Goal: Task Accomplishment & Management: Use online tool/utility

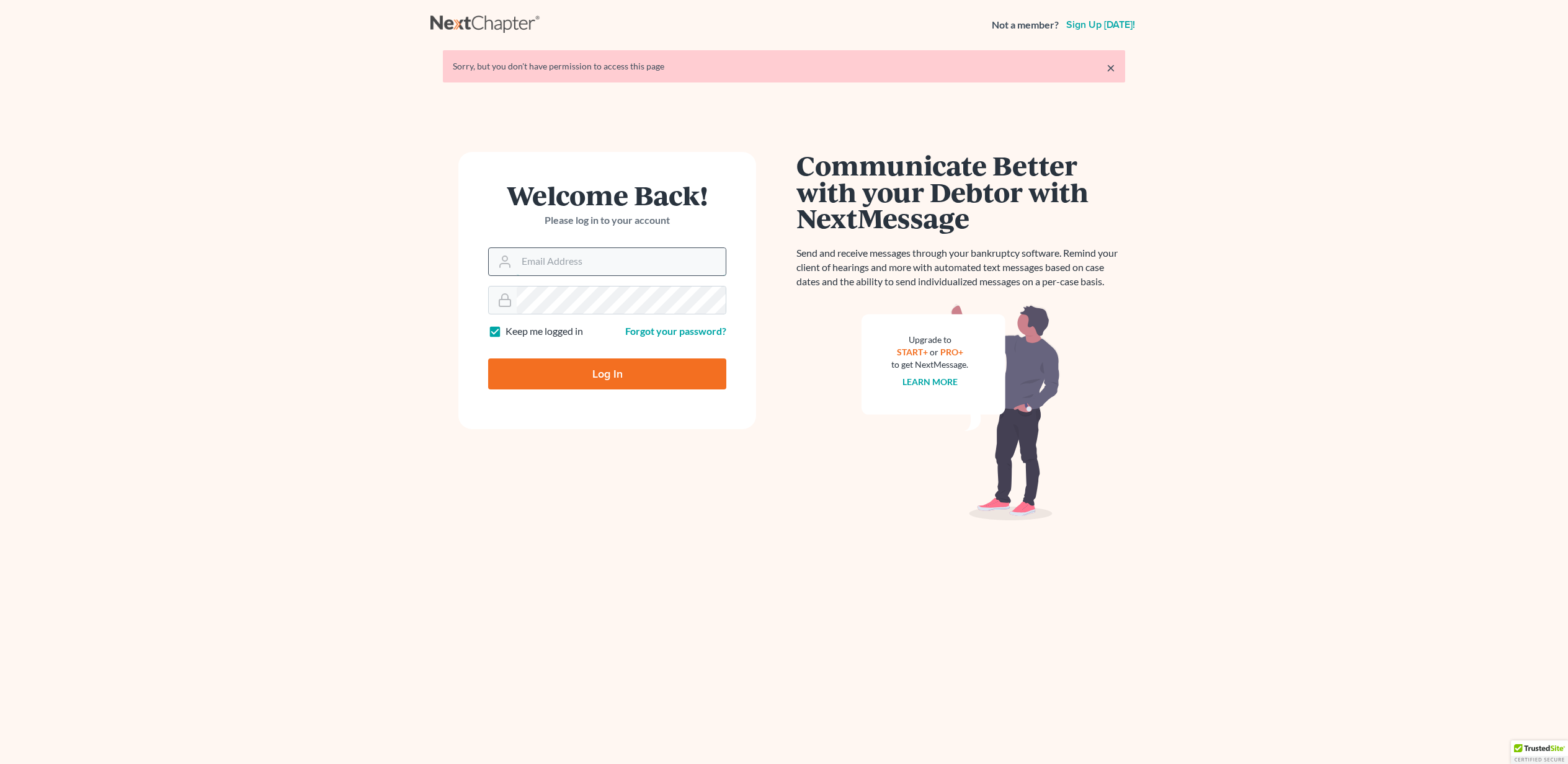
click at [568, 260] on input "Email Address" at bounding box center [621, 262] width 209 height 28
type input "ctp@dimentfirm.com"
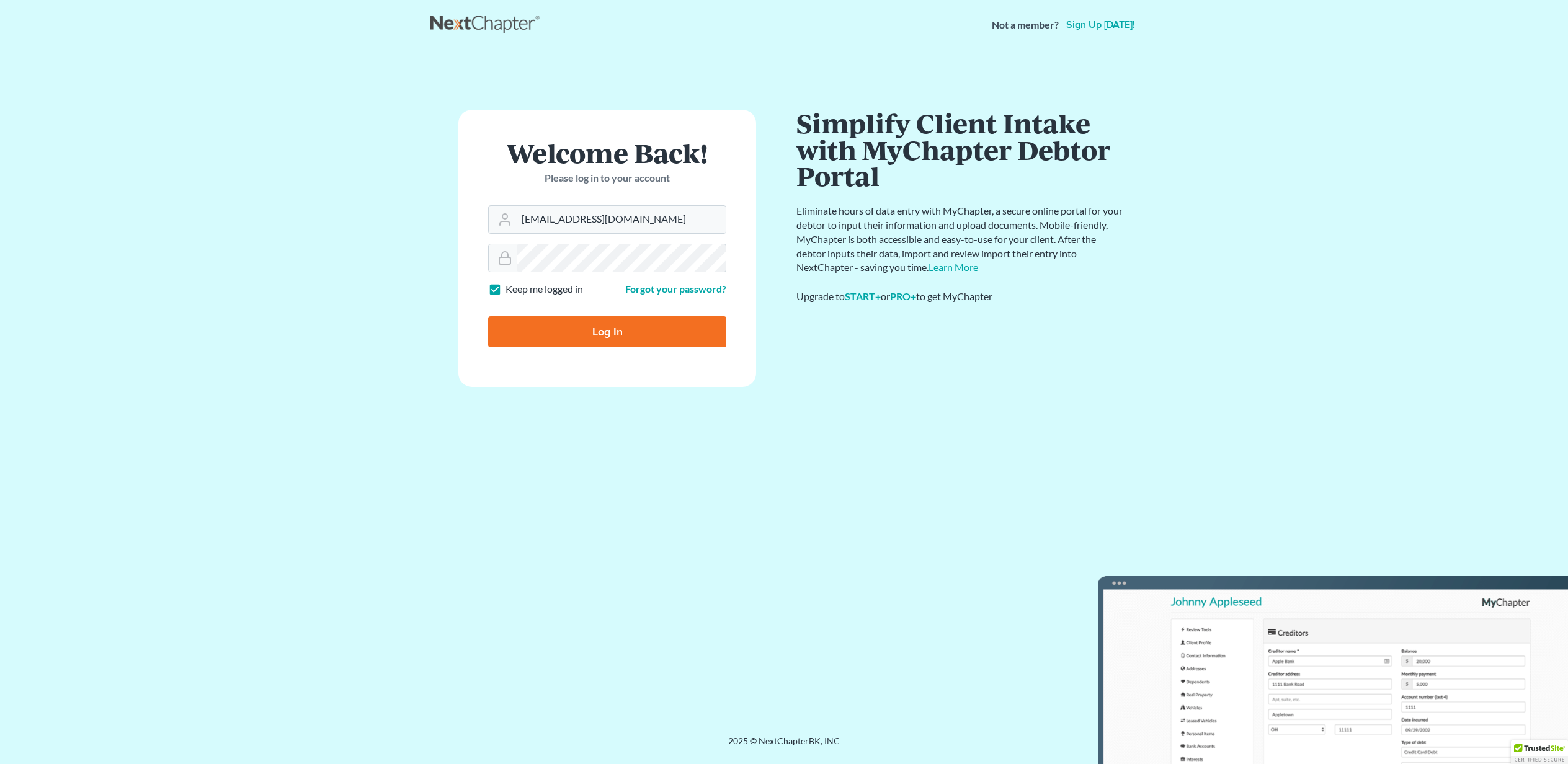
click at [629, 327] on input "Log In" at bounding box center [606, 331] width 238 height 31
type input "Thinking..."
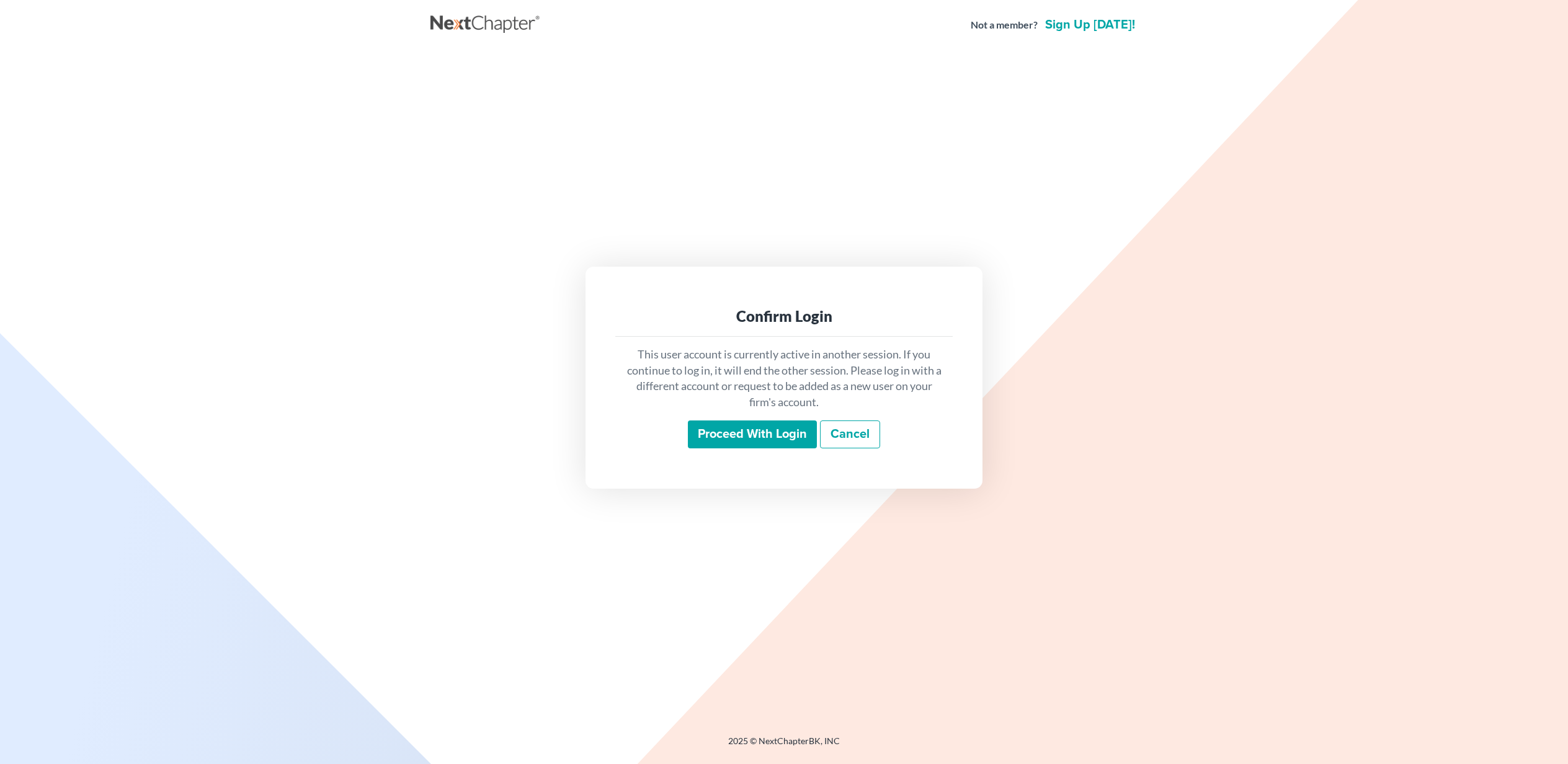
click at [804, 435] on input "Proceed with login" at bounding box center [752, 435] width 129 height 28
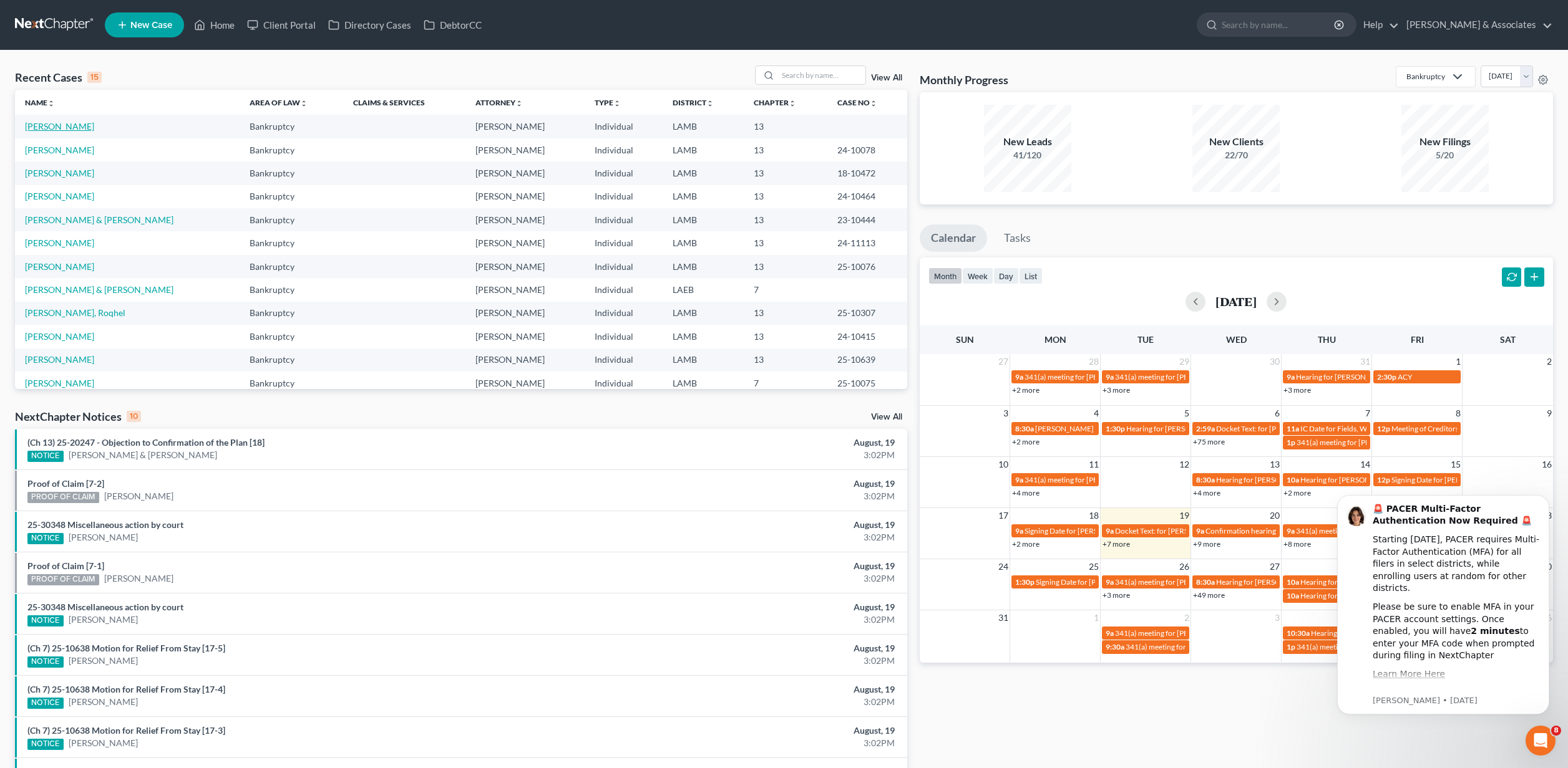
click at [60, 125] on link "Barbier, Daryl" at bounding box center [59, 126] width 69 height 10
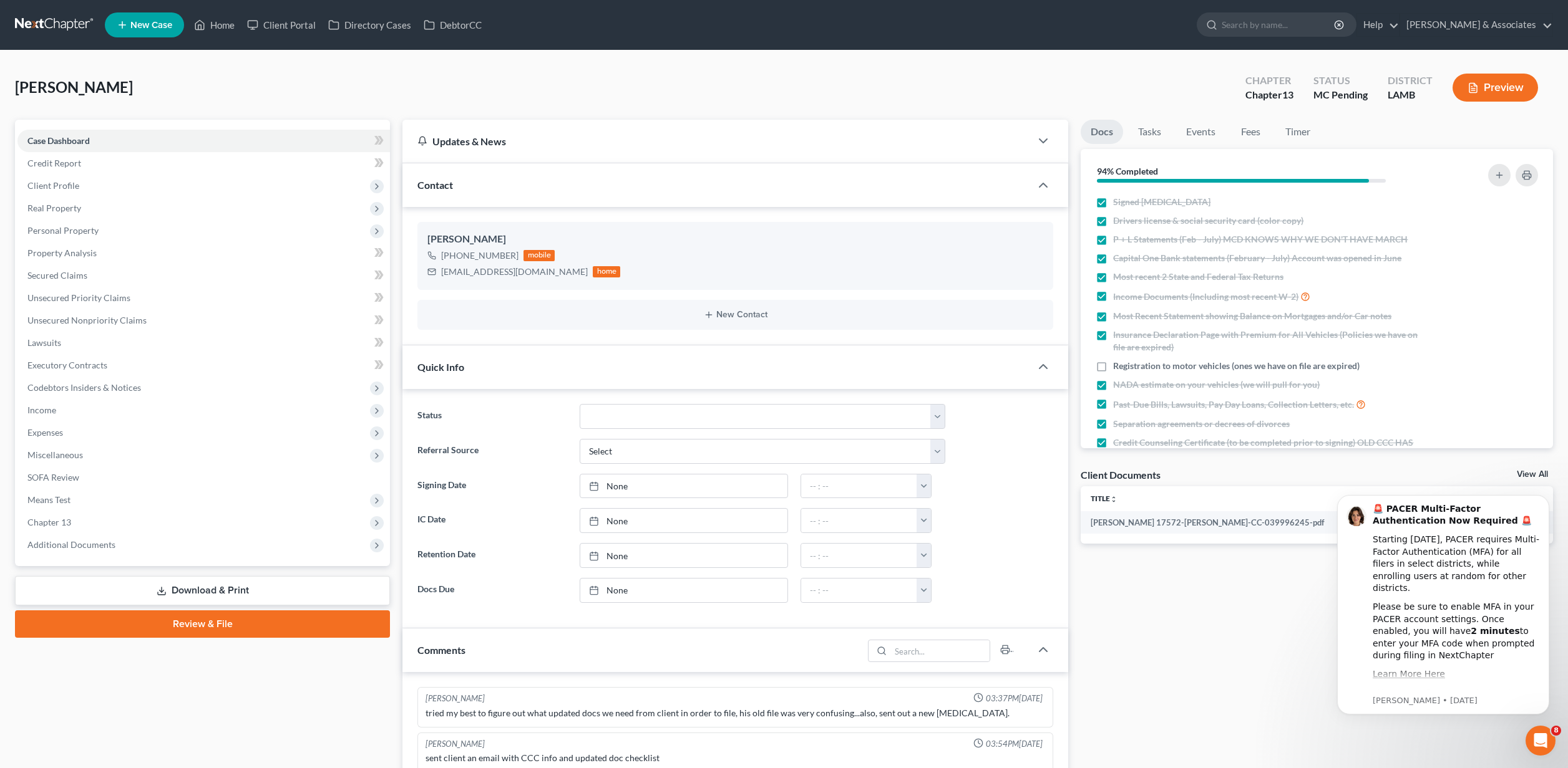
scroll to position [349, 0]
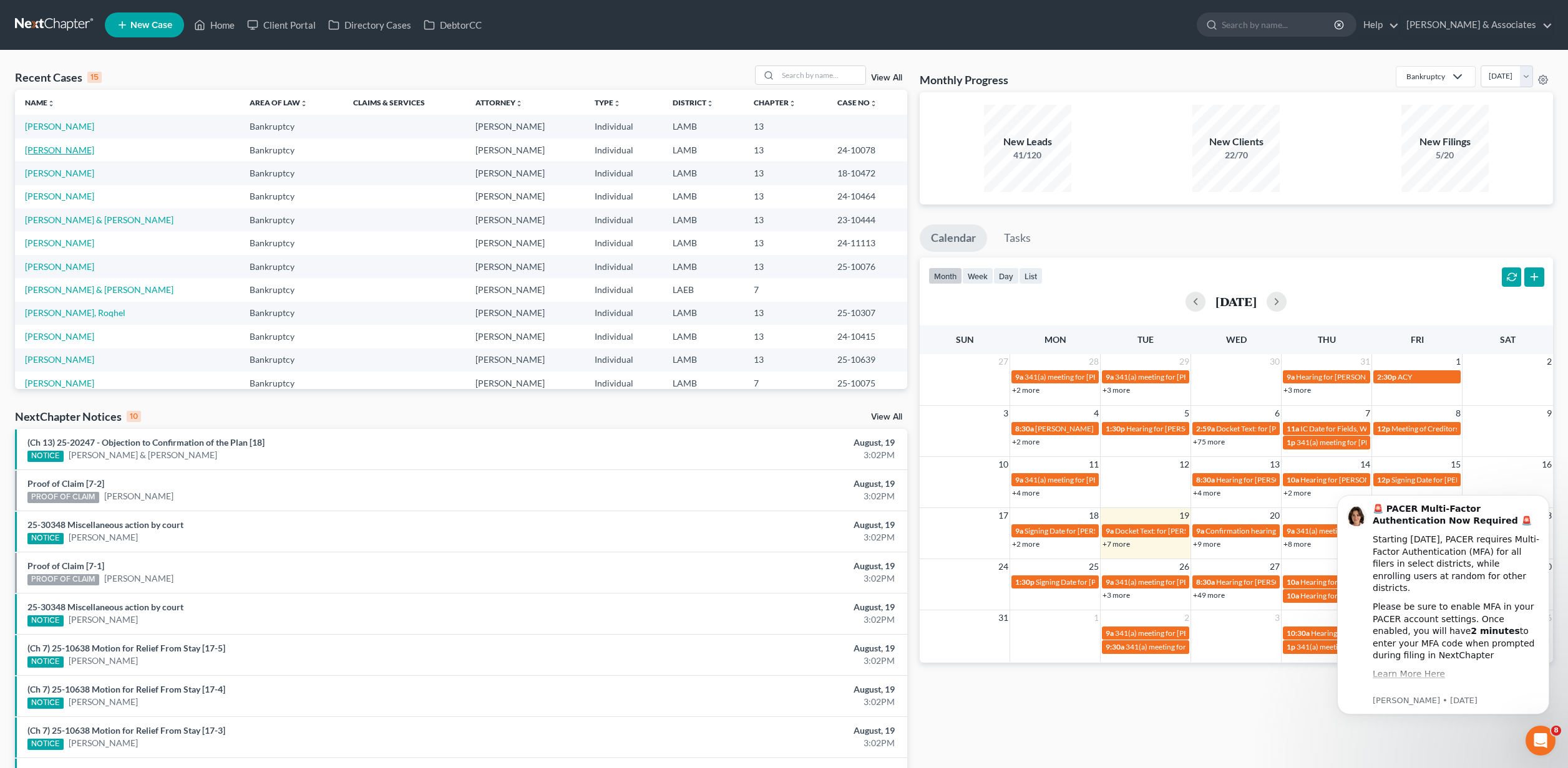
click at [60, 149] on link "Singleton, Devyn" at bounding box center [59, 149] width 69 height 10
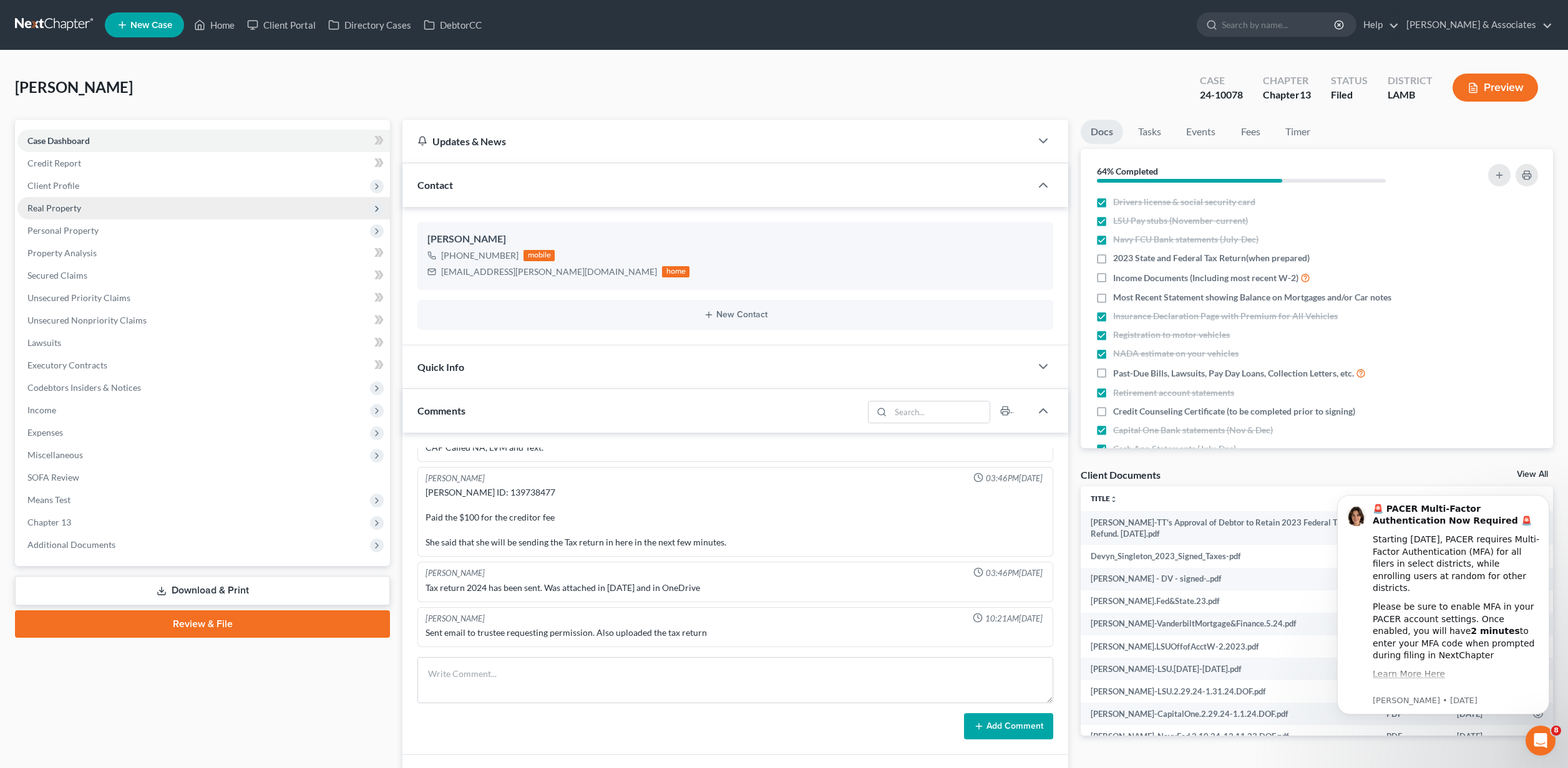
scroll to position [378, 0]
click at [1142, 133] on link "Tasks" at bounding box center [1150, 132] width 43 height 25
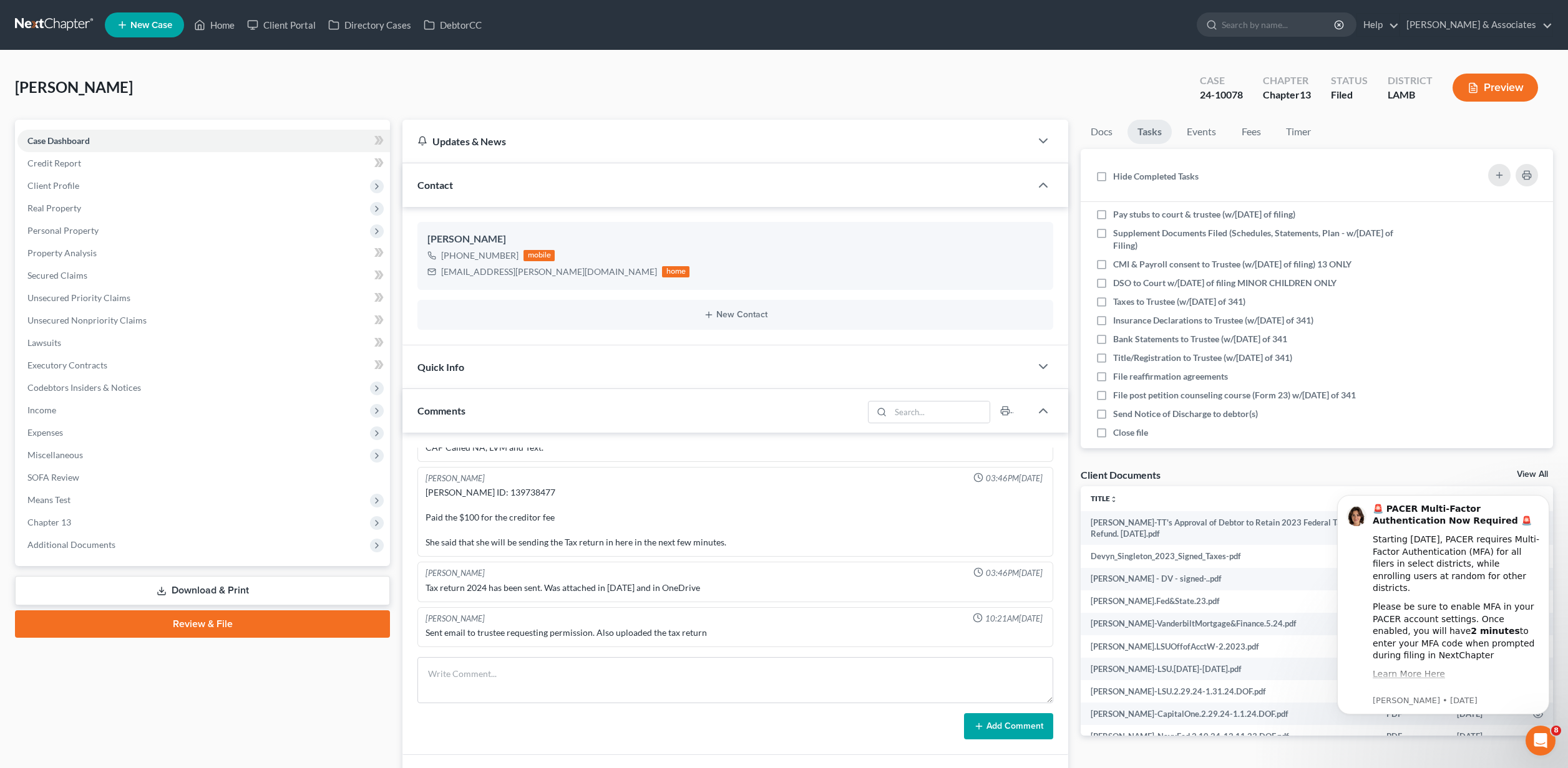
scroll to position [227, 0]
click at [1501, 175] on line "button" at bounding box center [1499, 175] width 6 height 0
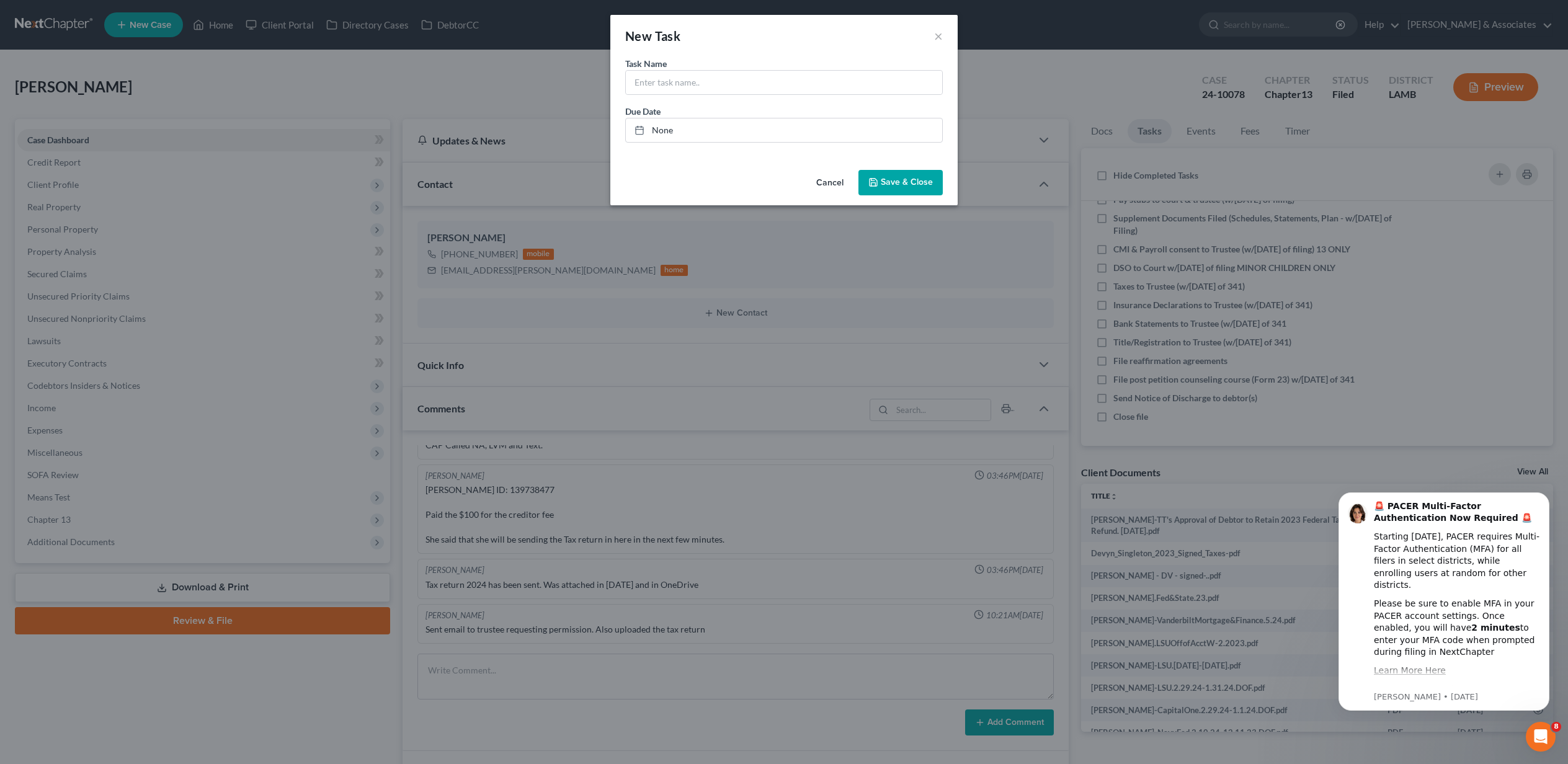
click at [833, 181] on button "Cancel" at bounding box center [830, 183] width 47 height 25
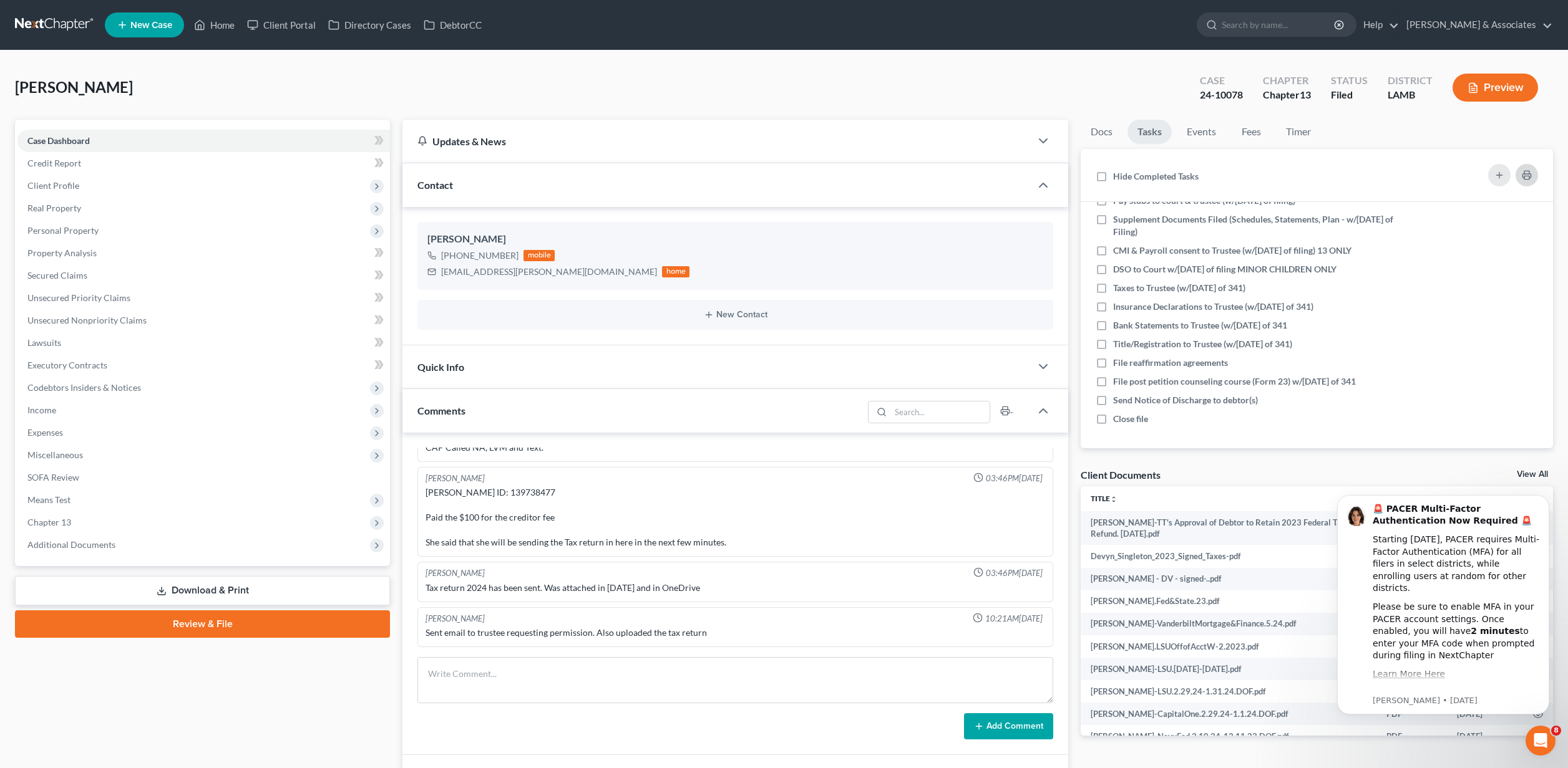
click at [1533, 177] on button "button" at bounding box center [1527, 175] width 22 height 22
